Goal: Task Accomplishment & Management: Use online tool/utility

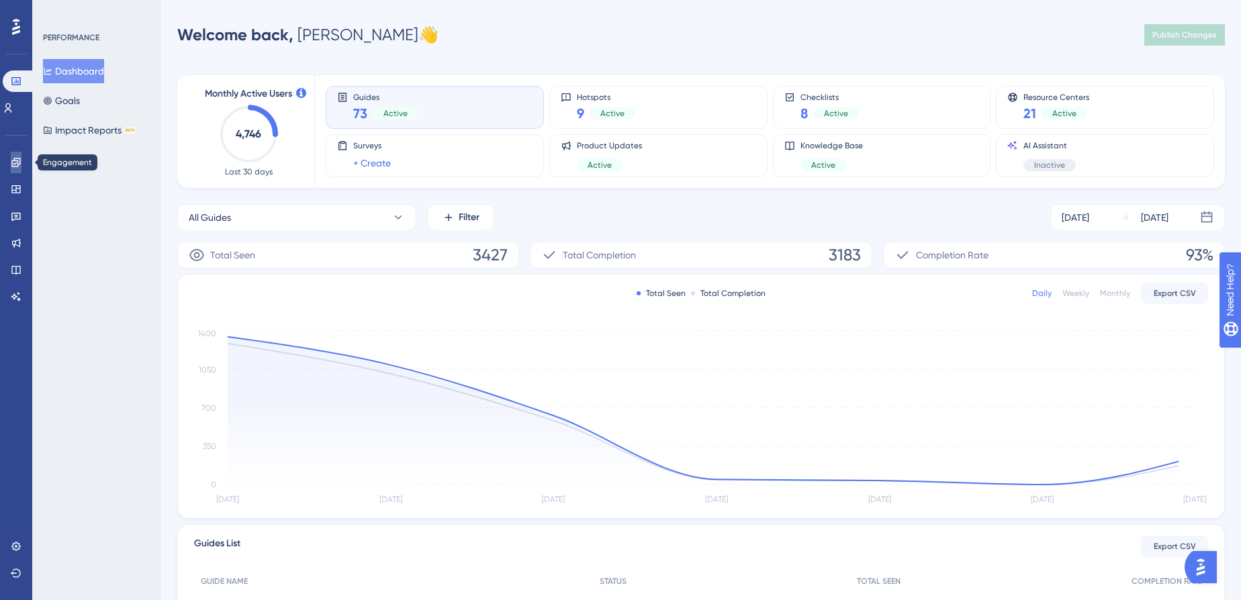
click at [11, 165] on link at bounding box center [16, 162] width 11 height 21
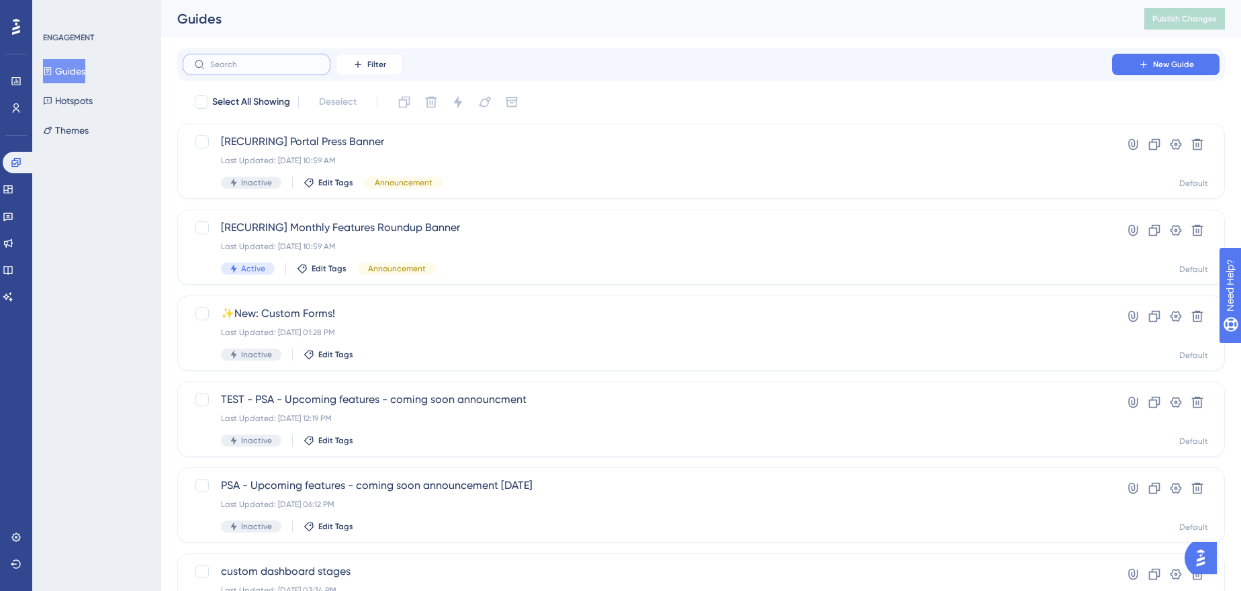
click at [248, 68] on input "text" at bounding box center [264, 64] width 109 height 9
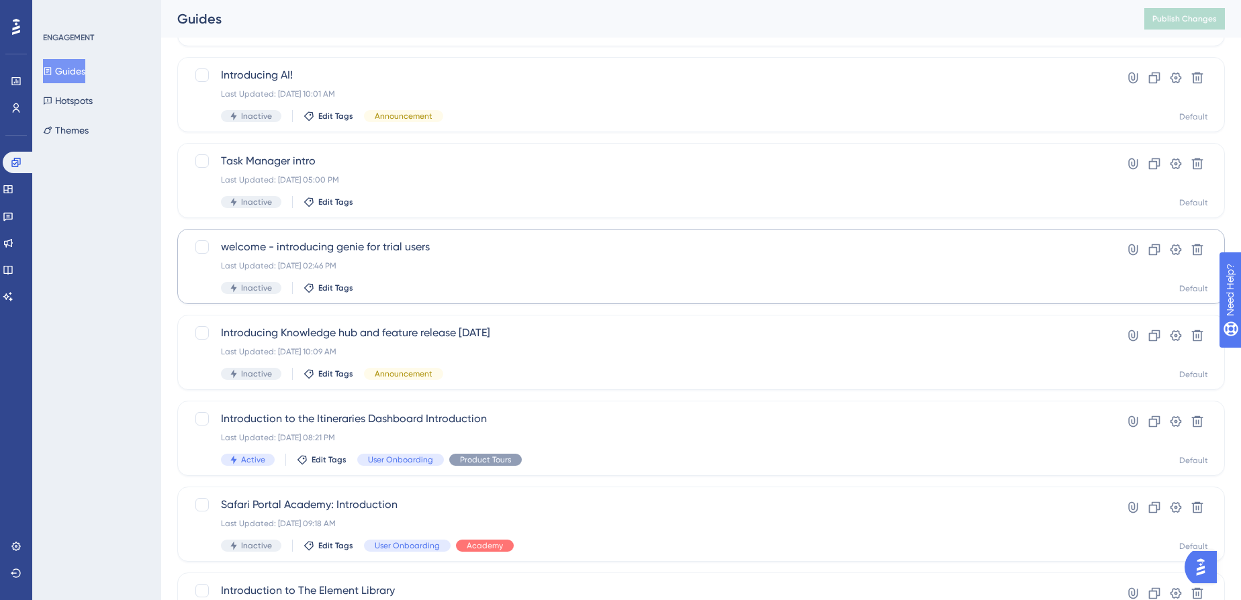
scroll to position [244, 0]
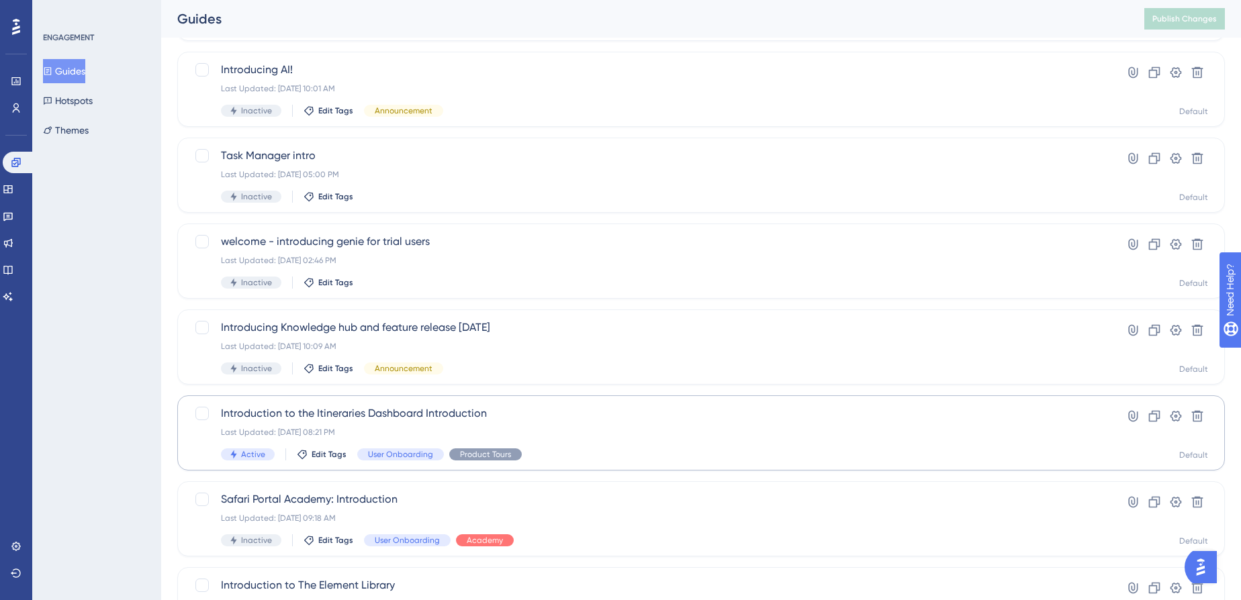
type input "intro"
click at [496, 425] on div "Introduction to the Itineraries Dashboard Introduction Last Updated: Dec 15 202…" at bounding box center [647, 433] width 853 height 55
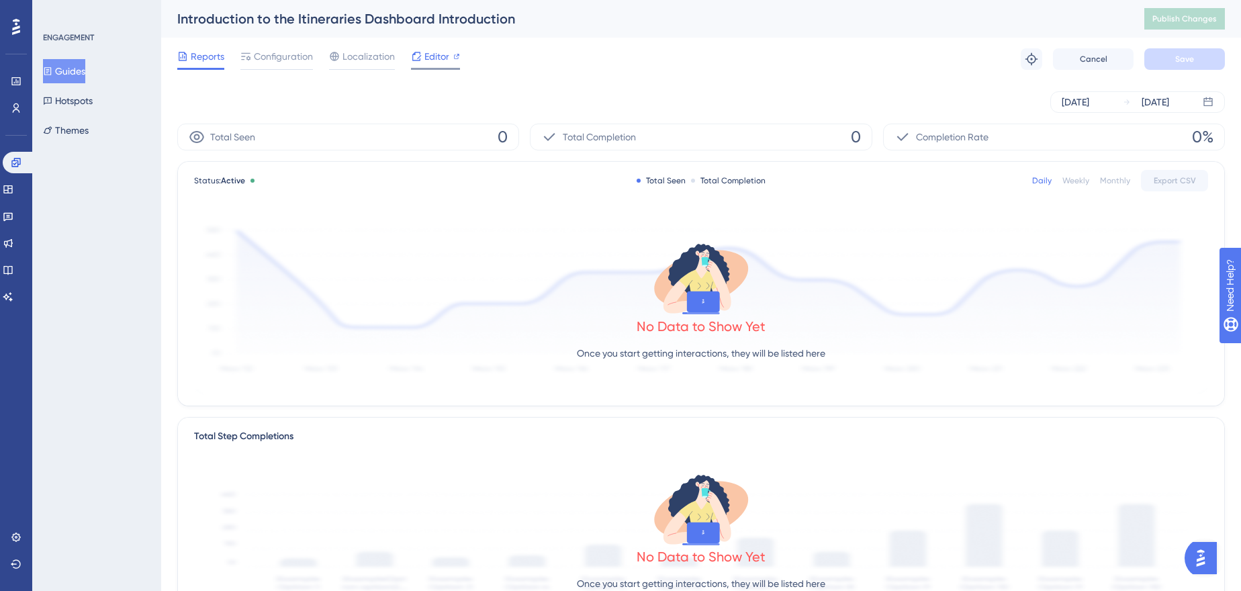
click at [442, 56] on span "Editor" at bounding box center [436, 56] width 25 height 16
click at [93, 106] on button "Hotspots" at bounding box center [68, 101] width 50 height 24
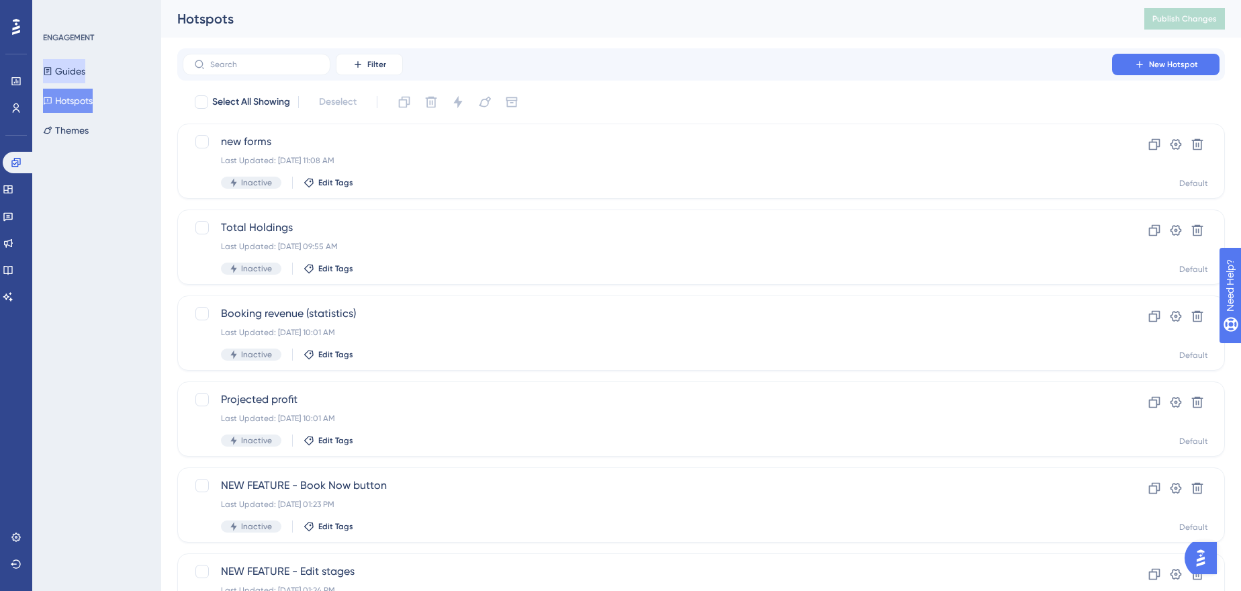
click at [81, 73] on button "Guides" at bounding box center [64, 71] width 42 height 24
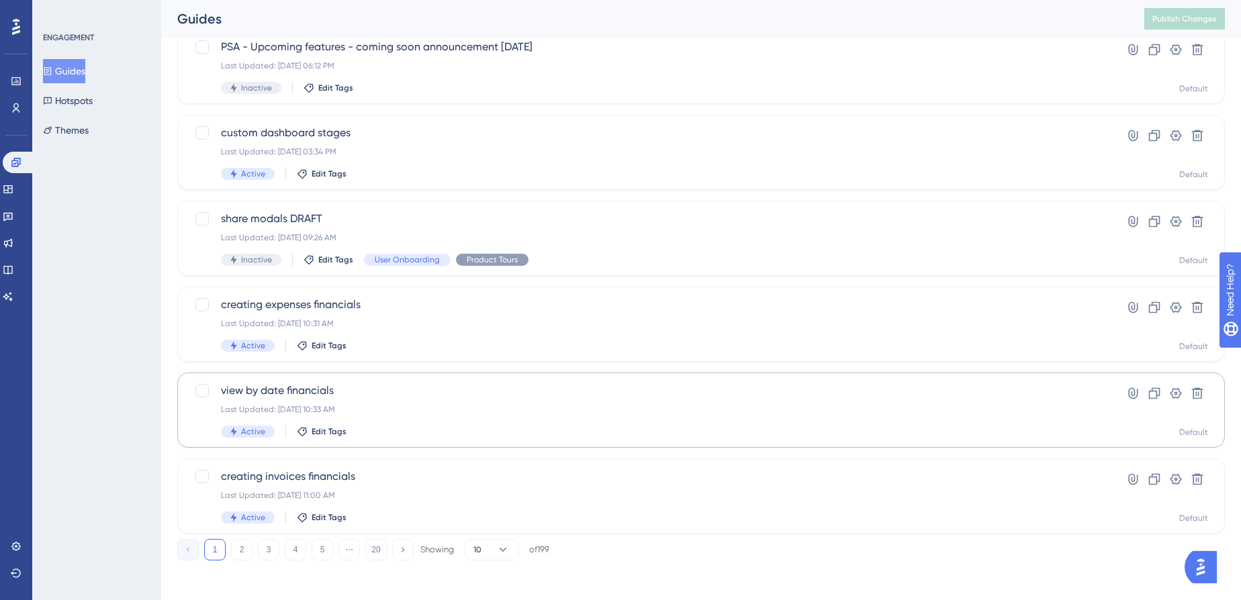
scroll to position [442, 0]
click at [266, 544] on button "3" at bounding box center [268, 546] width 21 height 21
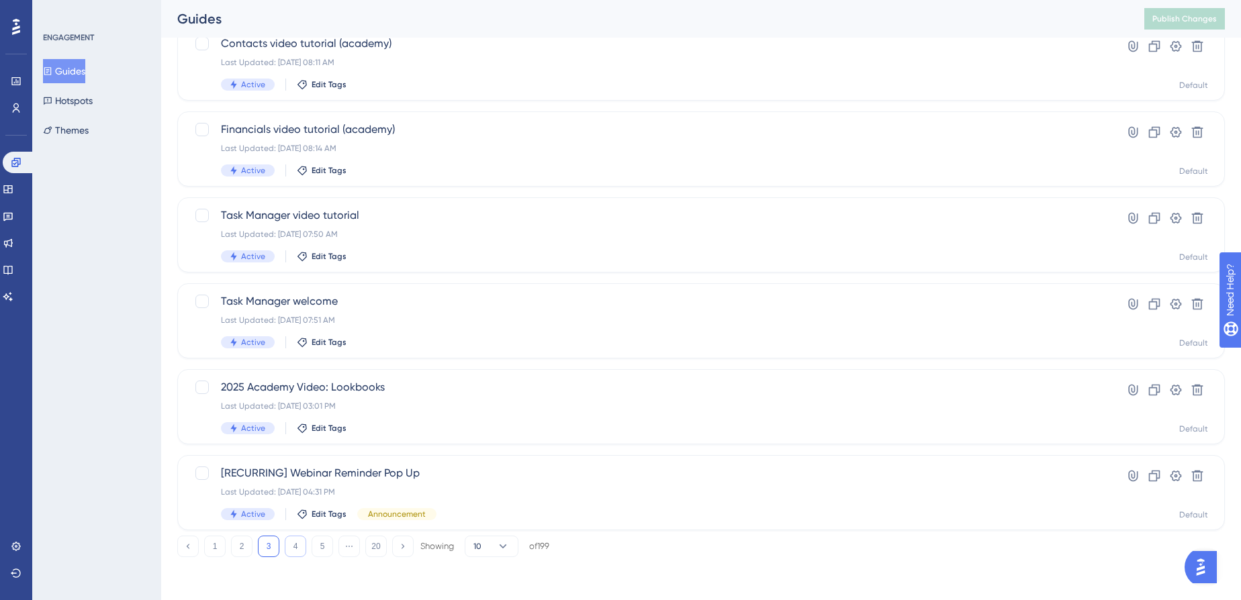
click at [287, 547] on button "4" at bounding box center [295, 546] width 21 height 21
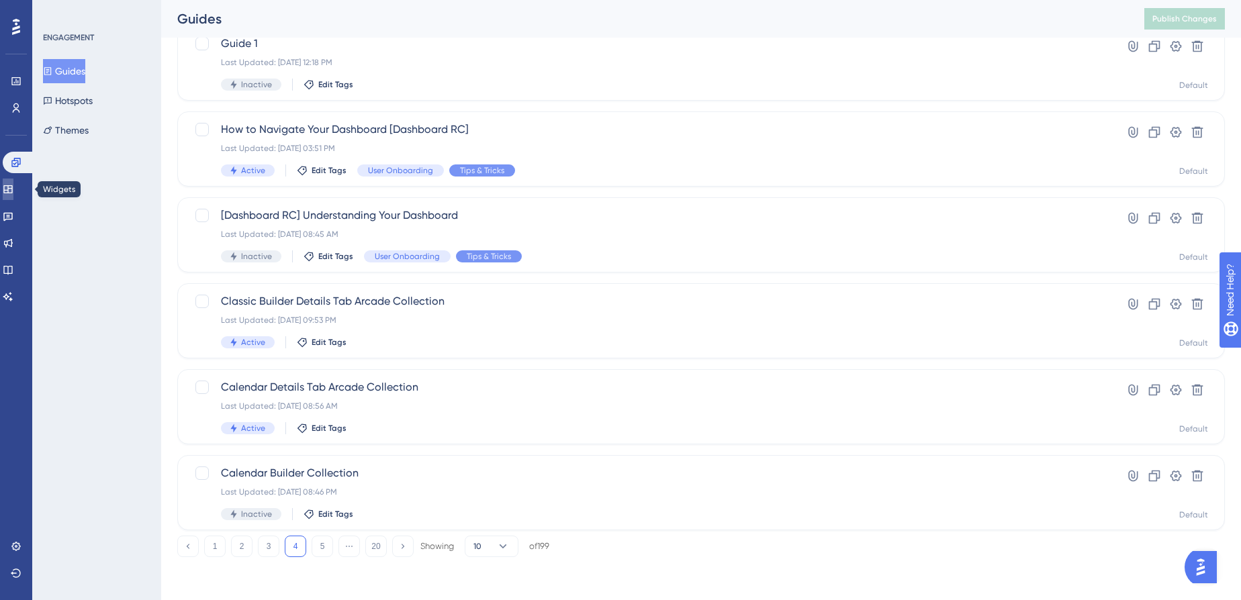
click at [13, 187] on link at bounding box center [8, 189] width 11 height 21
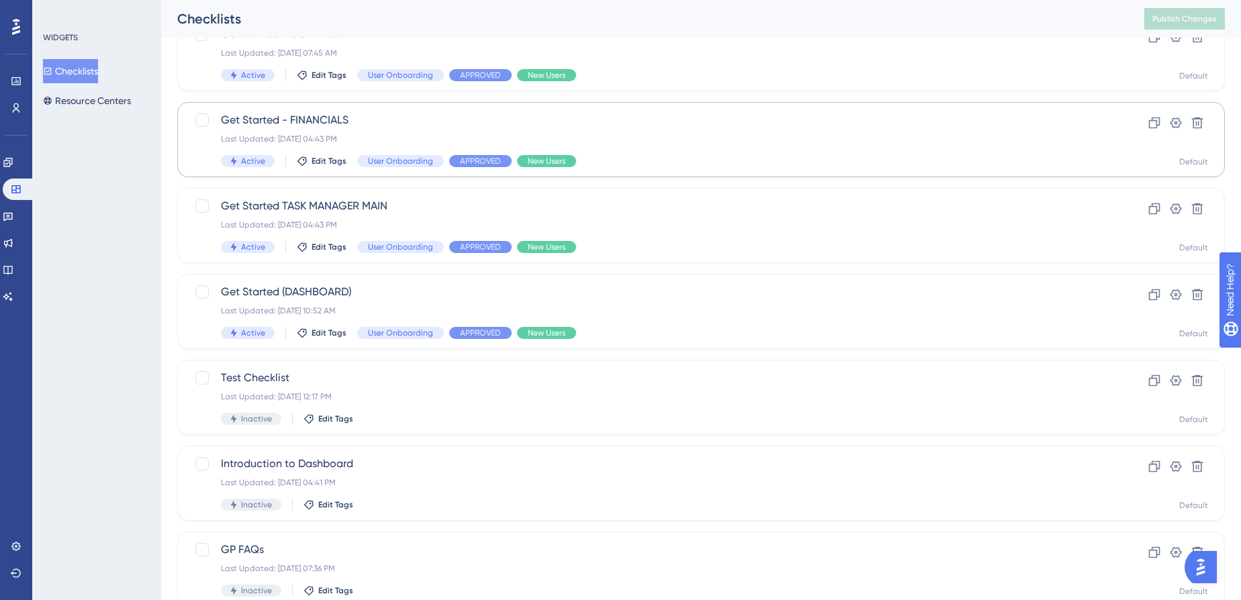
scroll to position [366, 0]
click at [395, 299] on div "Get Started (DASHBOARD) Last Updated: Sep 04 2025, 10:52 AM Active Edit Tags Us…" at bounding box center [647, 310] width 853 height 55
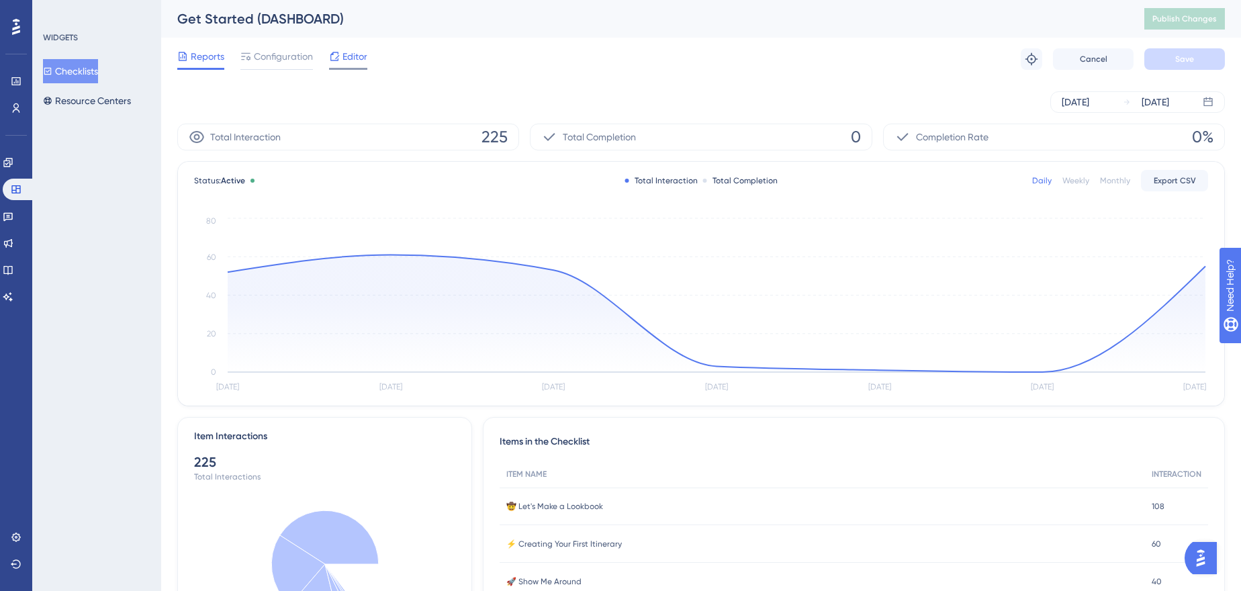
click at [352, 64] on div "Editor" at bounding box center [348, 58] width 38 height 21
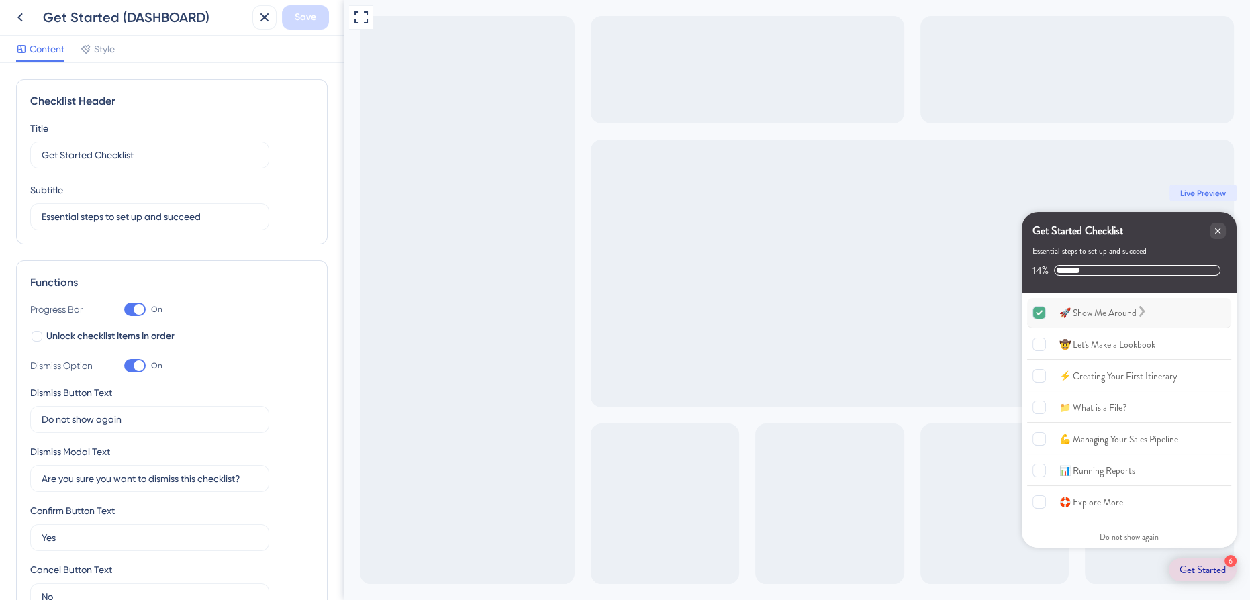
click at [1154, 313] on div "🚀 Show Me Around" at bounding box center [1129, 313] width 204 height 30
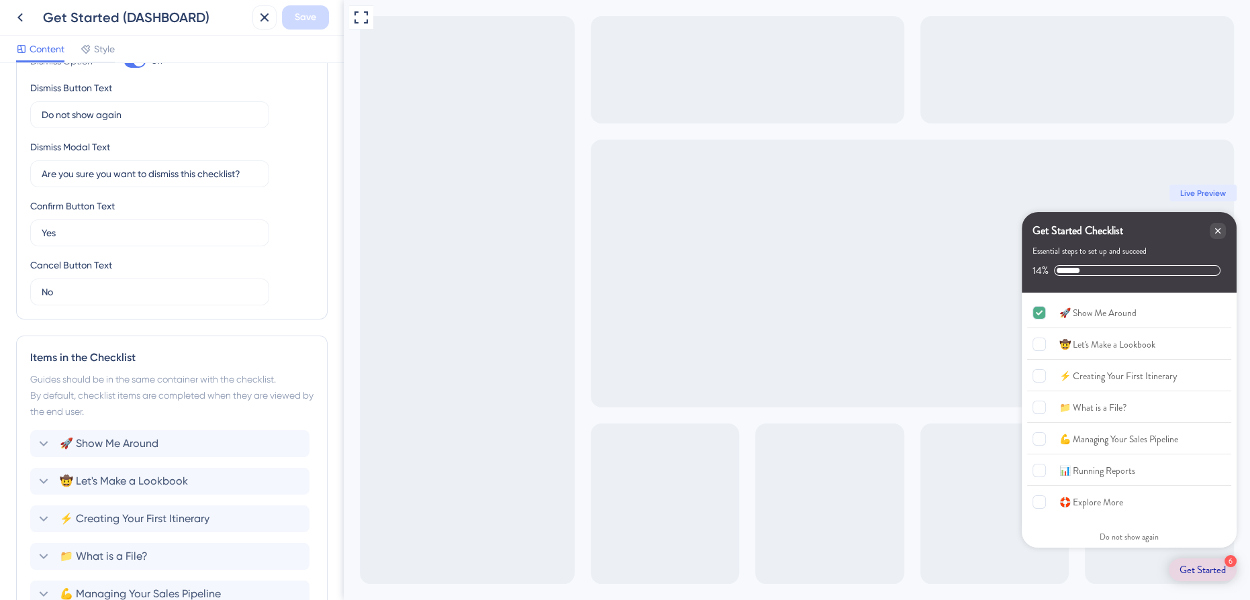
scroll to position [427, 0]
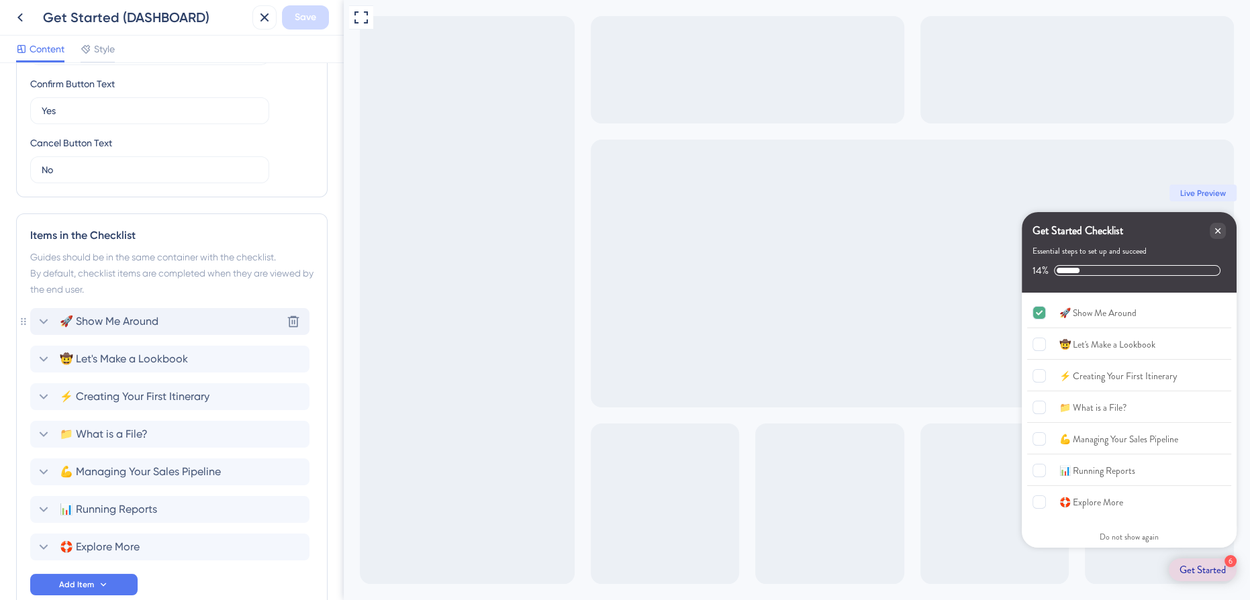
click at [47, 314] on icon at bounding box center [44, 322] width 16 height 16
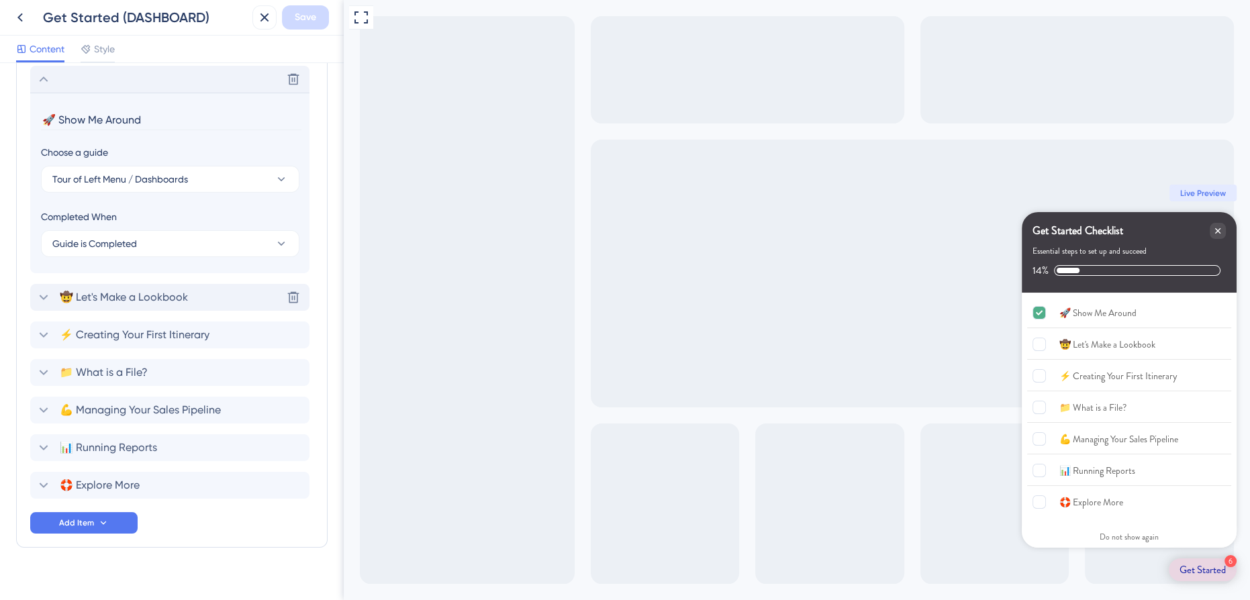
scroll to position [671, 0]
click at [44, 332] on icon at bounding box center [44, 333] width 16 height 16
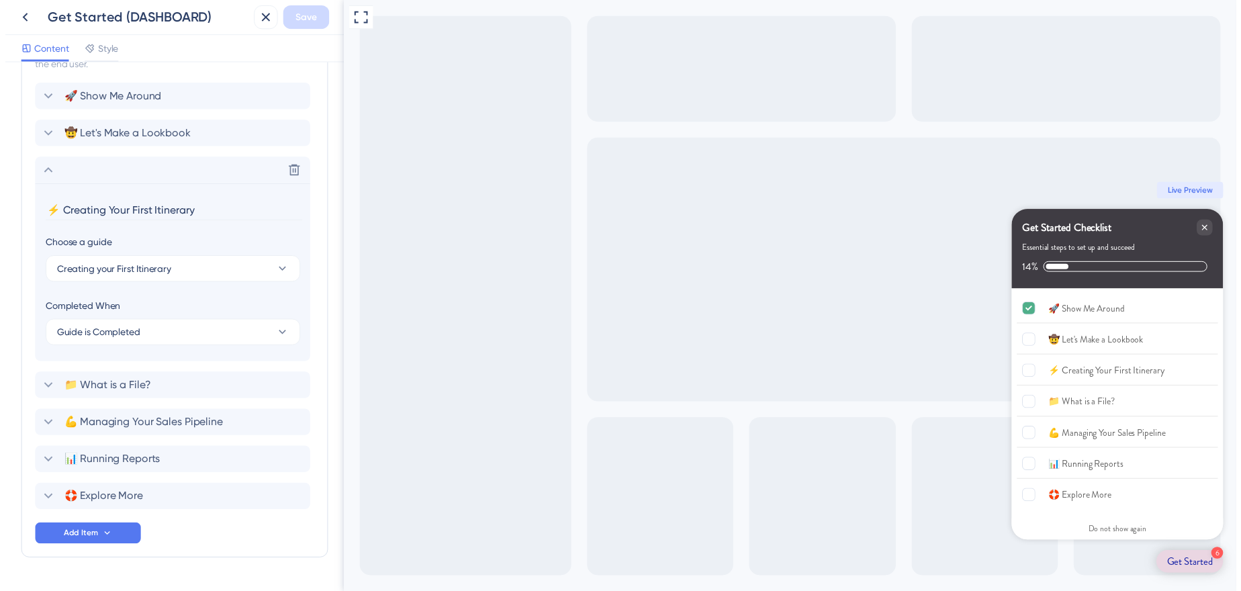
scroll to position [686, 0]
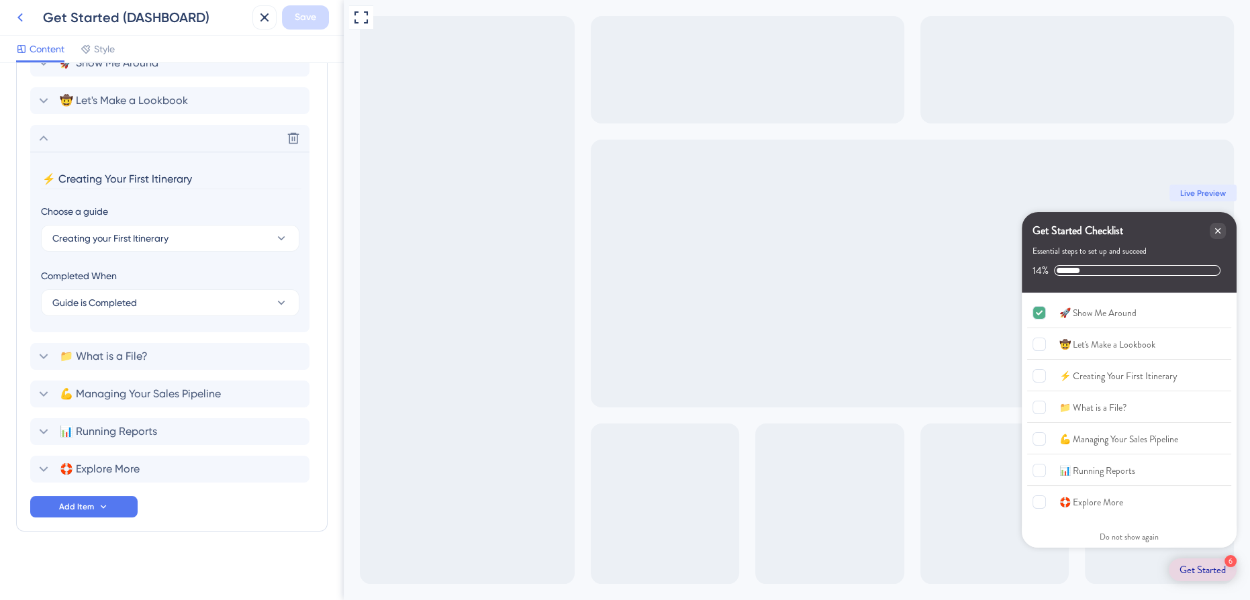
click at [24, 22] on icon at bounding box center [20, 17] width 16 height 16
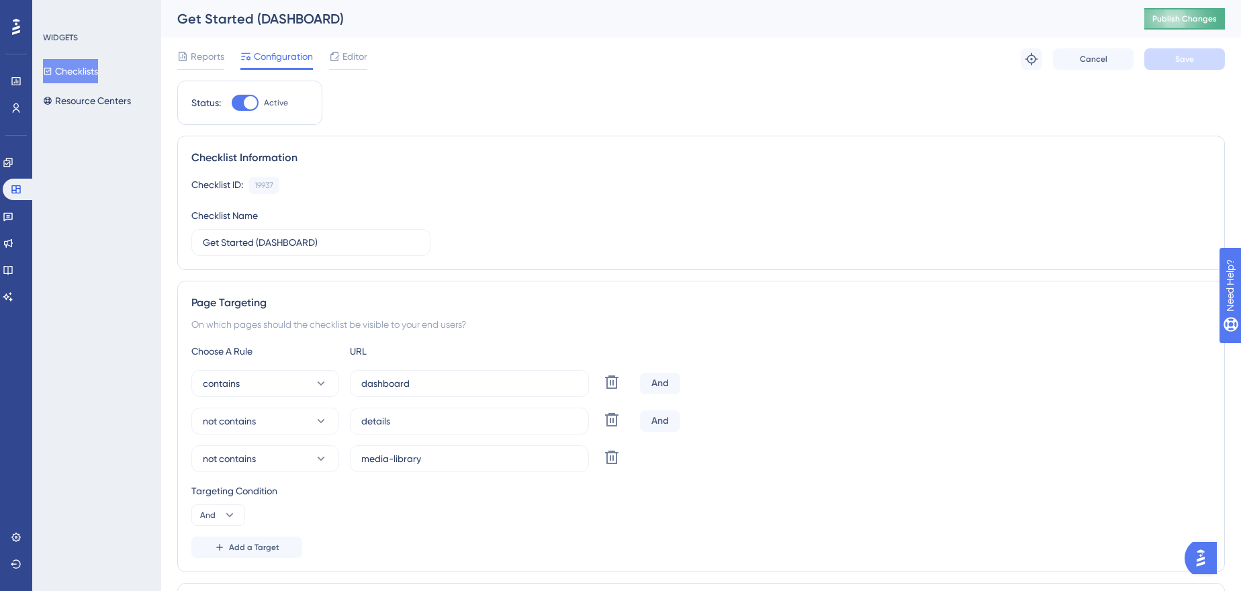
click at [1200, 21] on span "Publish Changes" at bounding box center [1184, 18] width 64 height 11
